Goal: Navigation & Orientation: Go to known website

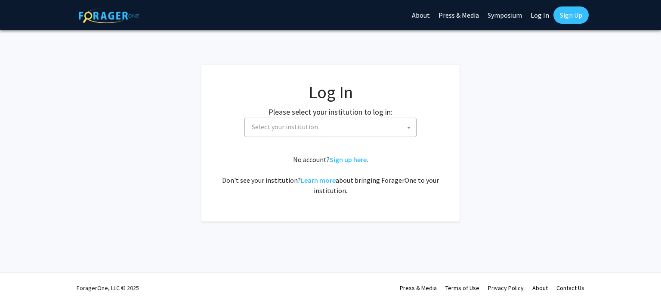
select select
click at [537, 11] on link "Log In" at bounding box center [540, 15] width 27 height 30
click at [536, 14] on link "Log In" at bounding box center [540, 15] width 27 height 30
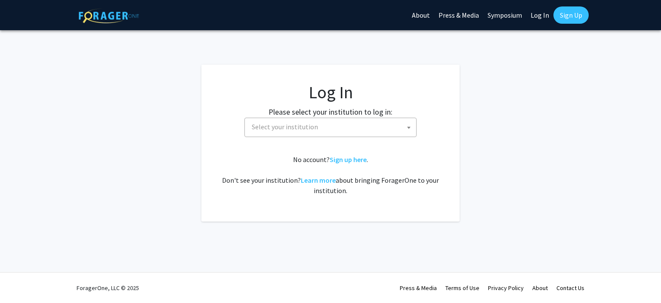
click at [536, 14] on link "Log In" at bounding box center [540, 15] width 27 height 30
click at [536, 15] on link "Log In" at bounding box center [540, 15] width 27 height 30
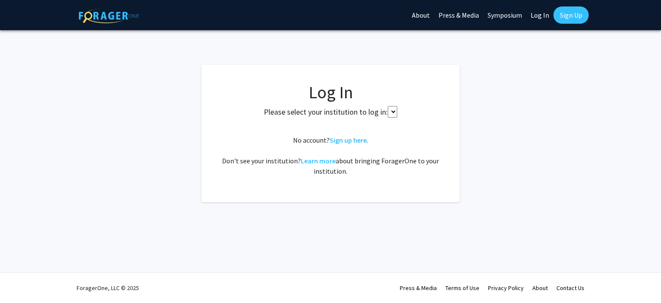
select select
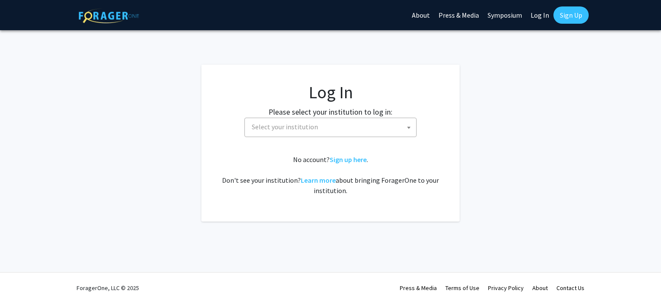
click at [538, 15] on link "Log In" at bounding box center [540, 15] width 27 height 30
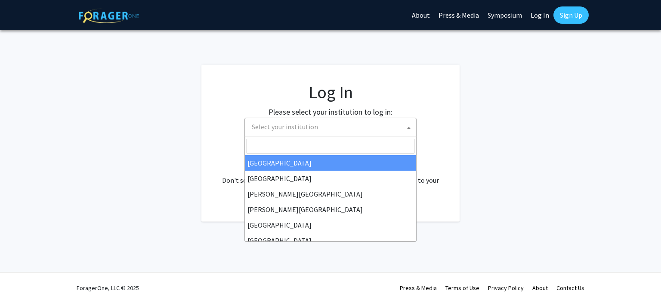
click at [377, 130] on span "Select your institution" at bounding box center [332, 127] width 168 height 18
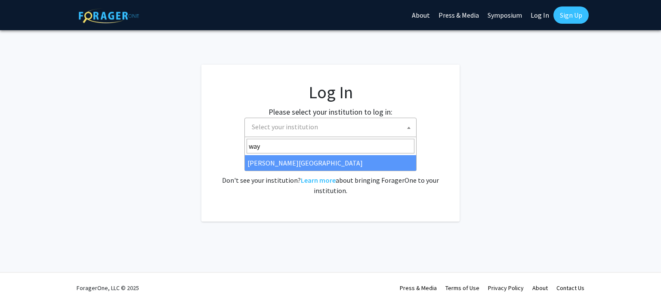
type input "way"
select select "21"
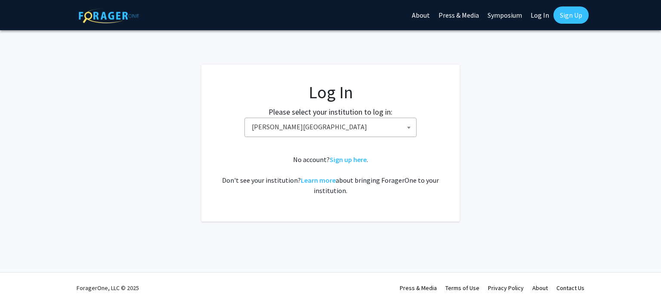
click at [540, 12] on link "Log In" at bounding box center [540, 15] width 27 height 30
